Goal: Task Accomplishment & Management: Manage account settings

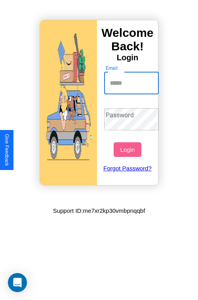
click at [132, 83] on input "Email" at bounding box center [131, 83] width 55 height 22
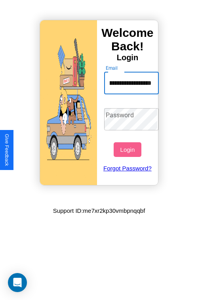
scroll to position [0, 33]
type input "**********"
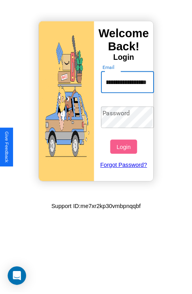
scroll to position [0, 0]
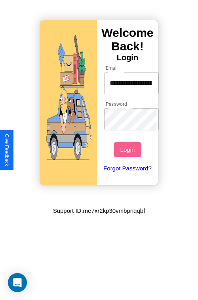
click at [128, 149] on button "Login" at bounding box center [127, 149] width 27 height 15
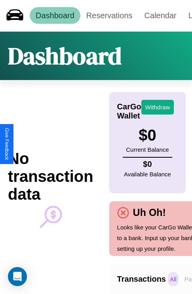
scroll to position [0, 56]
